Goal: Task Accomplishment & Management: Manage account settings

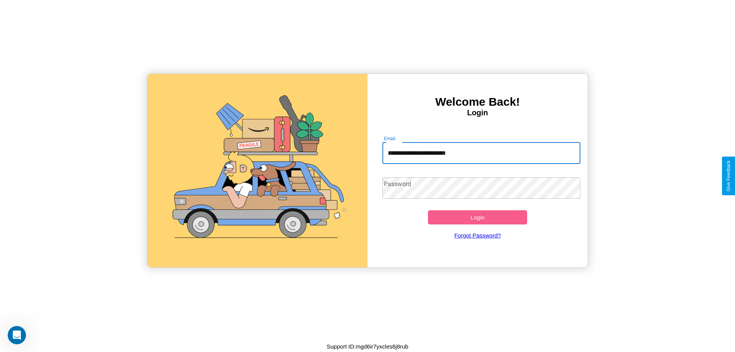
type input "**********"
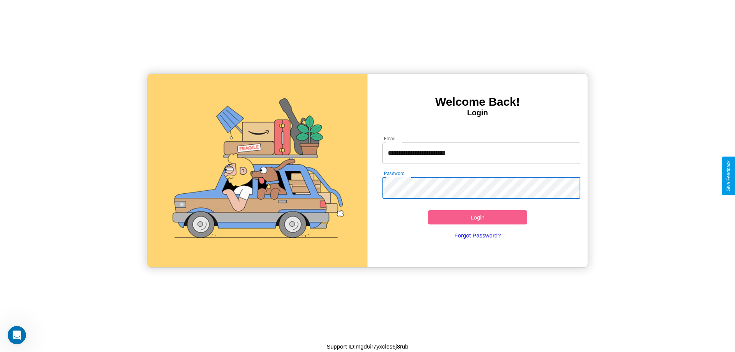
click at [477, 217] on button "Login" at bounding box center [477, 217] width 99 height 14
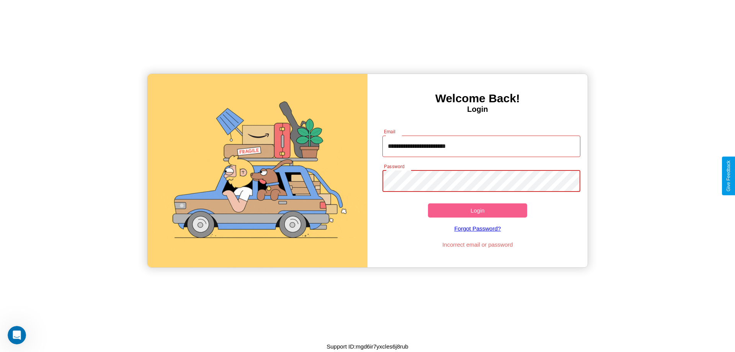
click at [477, 210] on button "Login" at bounding box center [477, 210] width 99 height 14
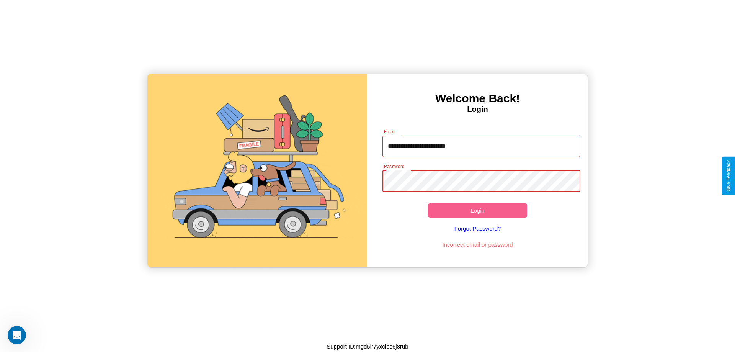
click at [477, 210] on button "Login" at bounding box center [477, 210] width 99 height 14
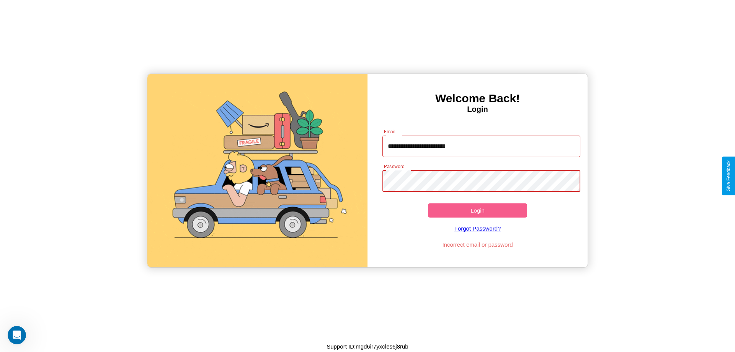
click at [477, 210] on button "Login" at bounding box center [477, 210] width 99 height 14
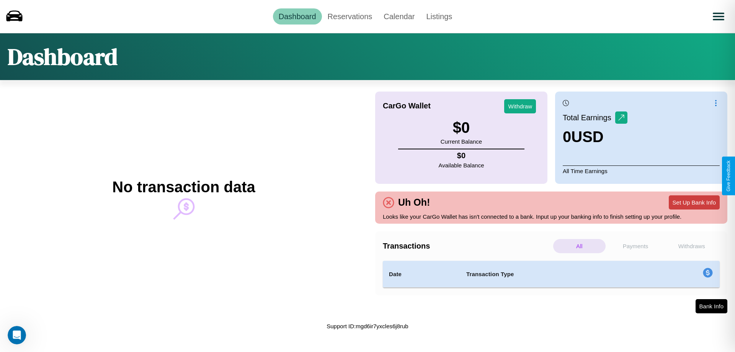
click at [694, 202] on button "Set Up Bank Info" at bounding box center [694, 202] width 51 height 14
